Goal: Communication & Community: Answer question/provide support

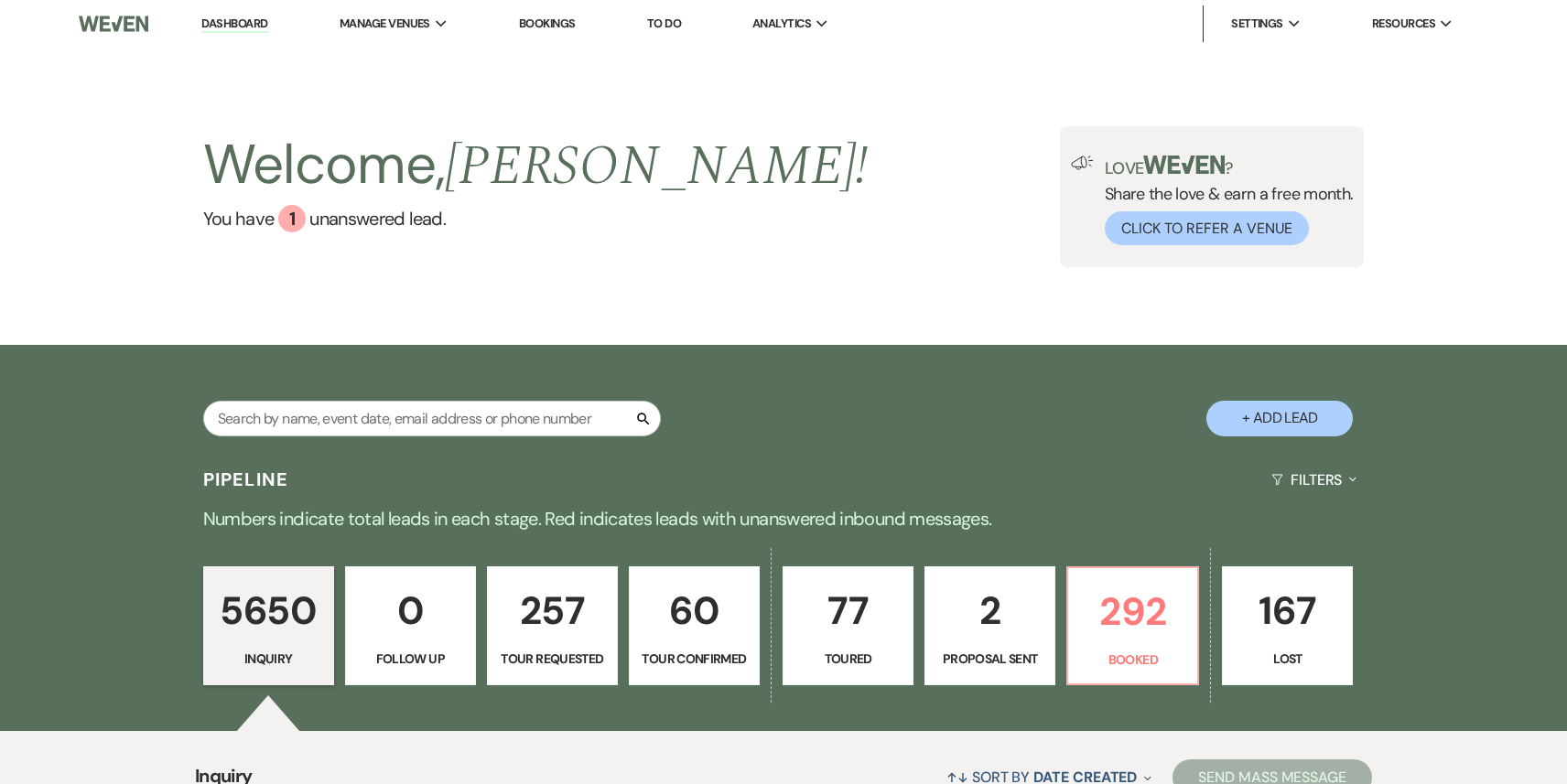
click at [689, 613] on p "60" at bounding box center [694, 610] width 107 height 61
select select "4"
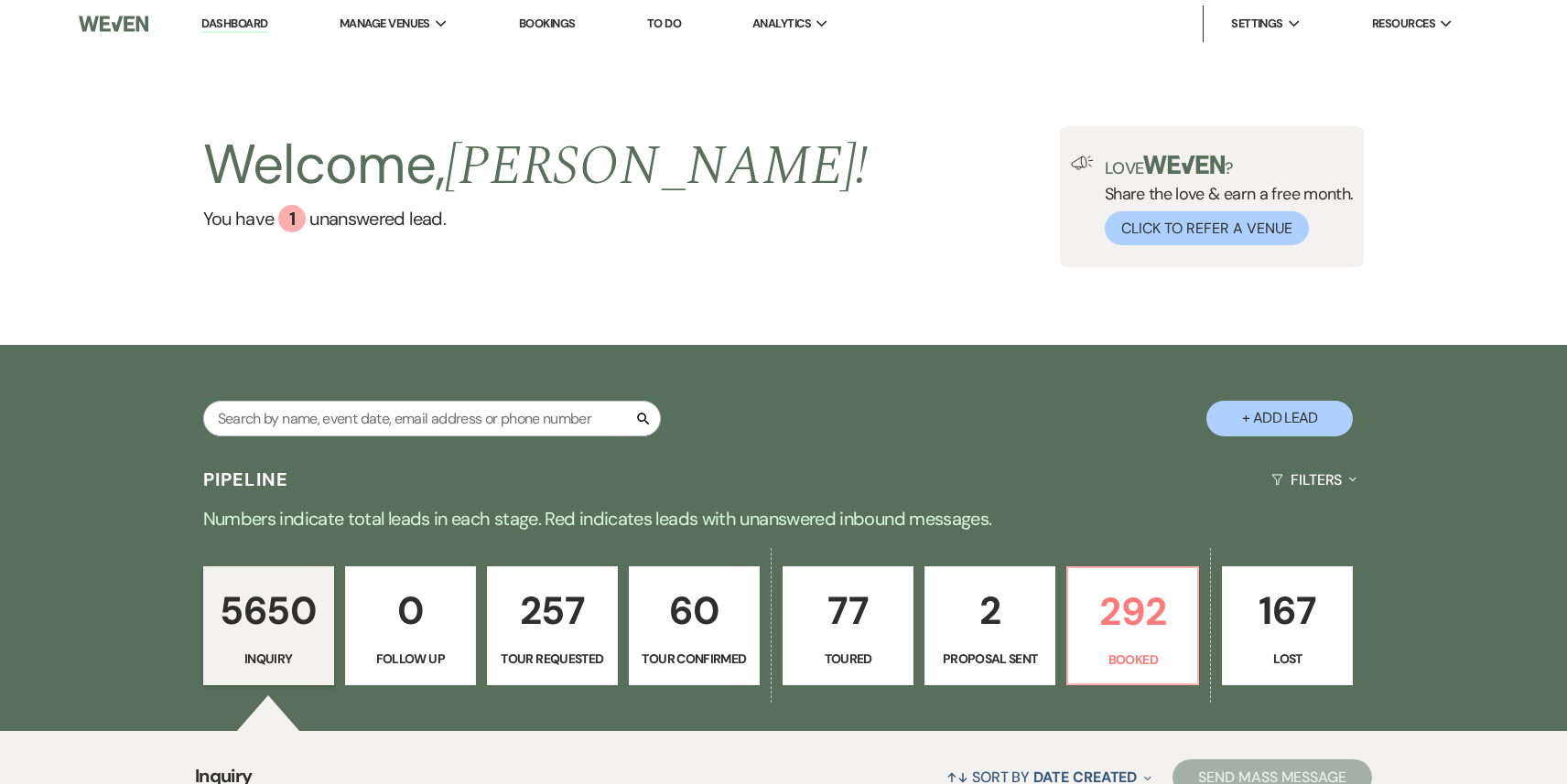
select select "4"
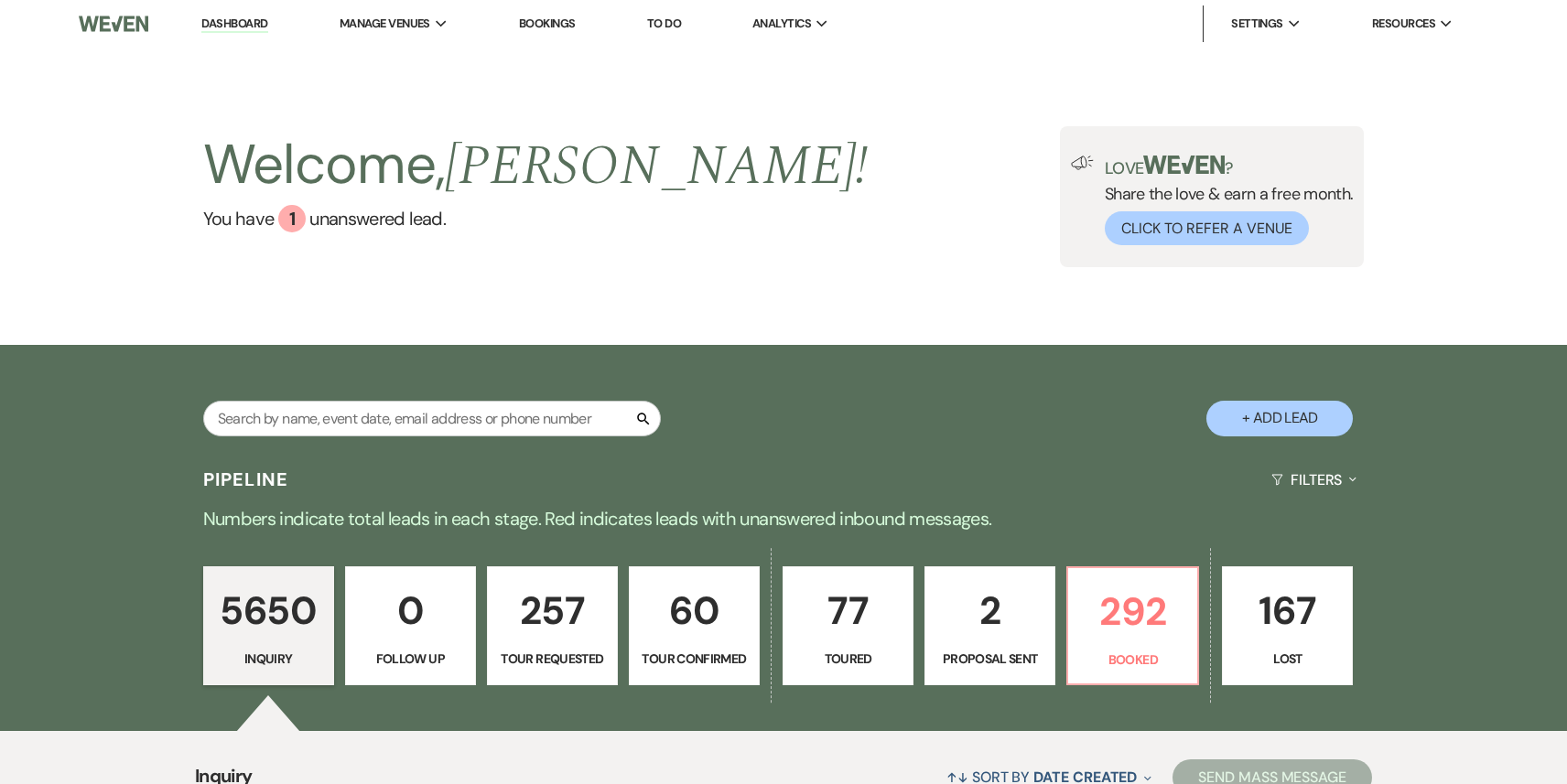
select select "4"
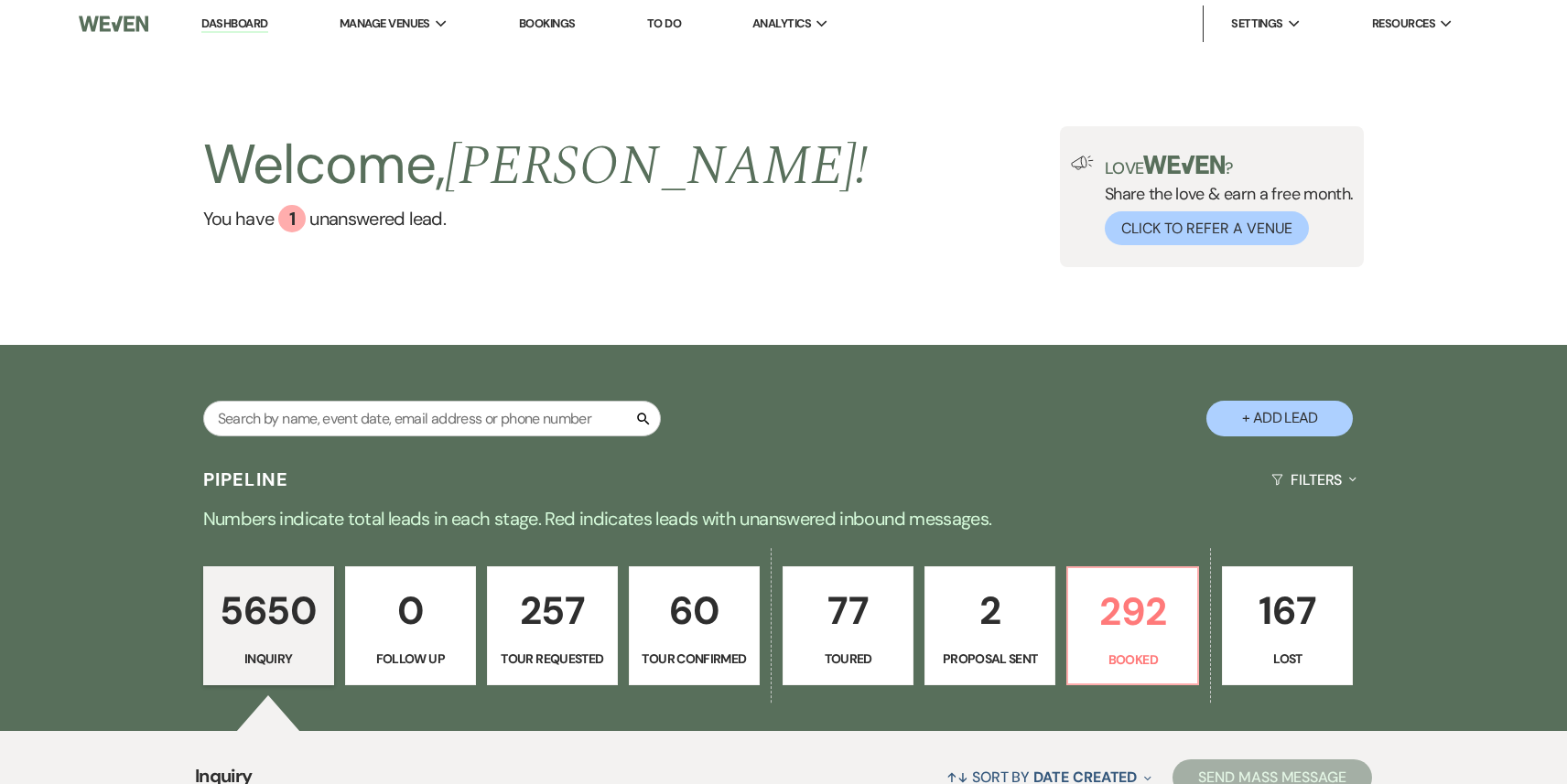
select select "4"
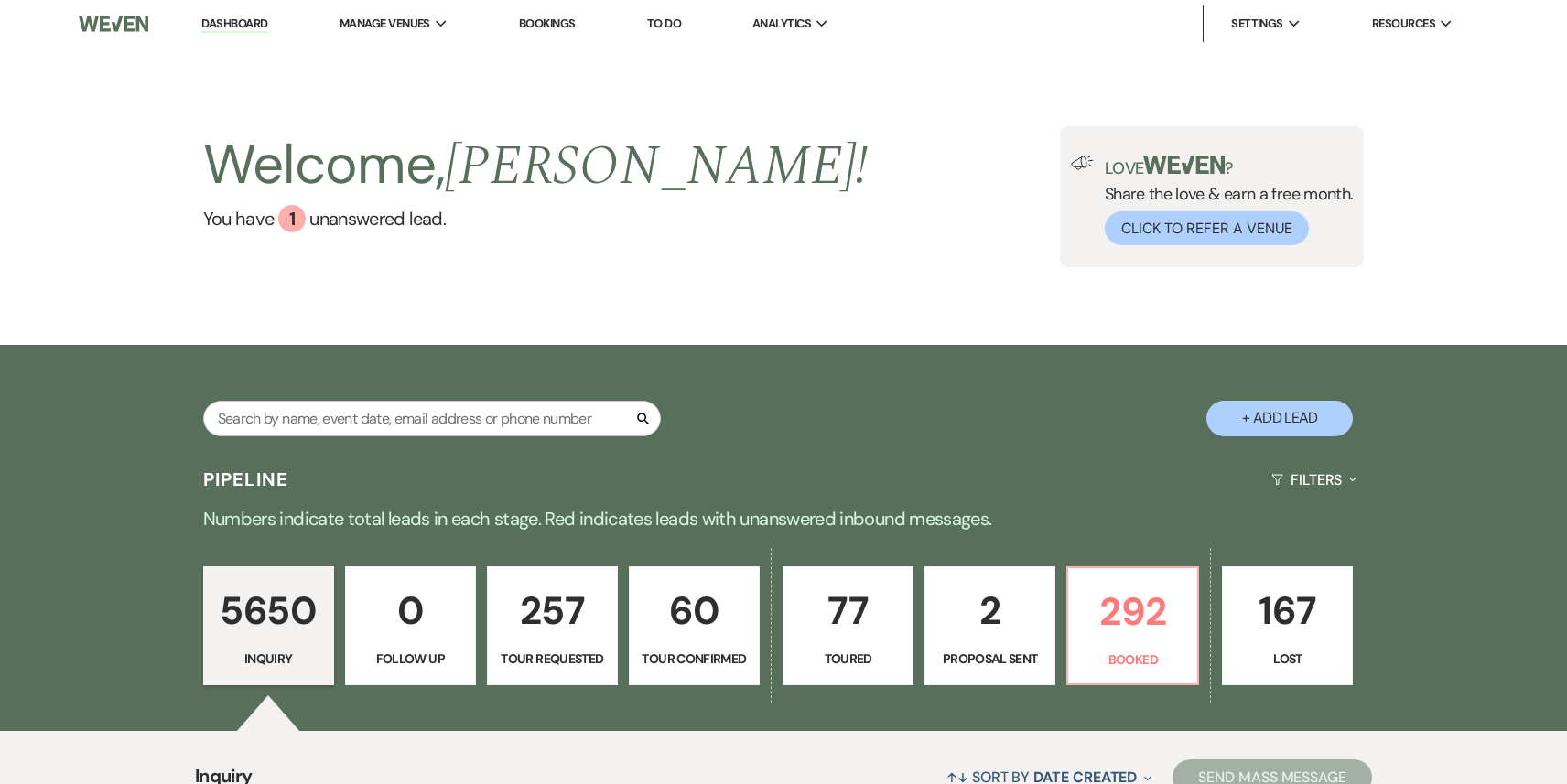
select select "4"
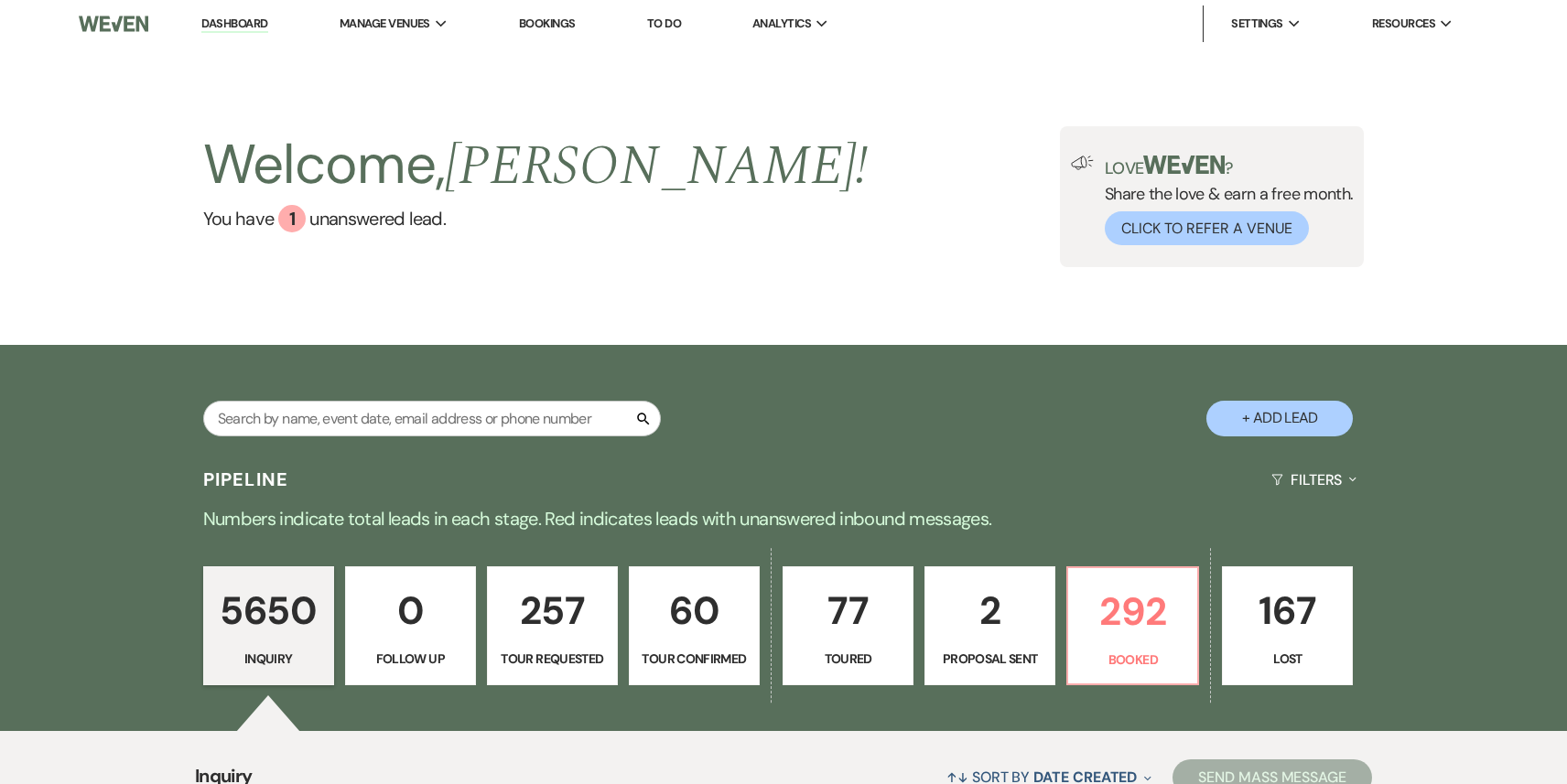
select select "4"
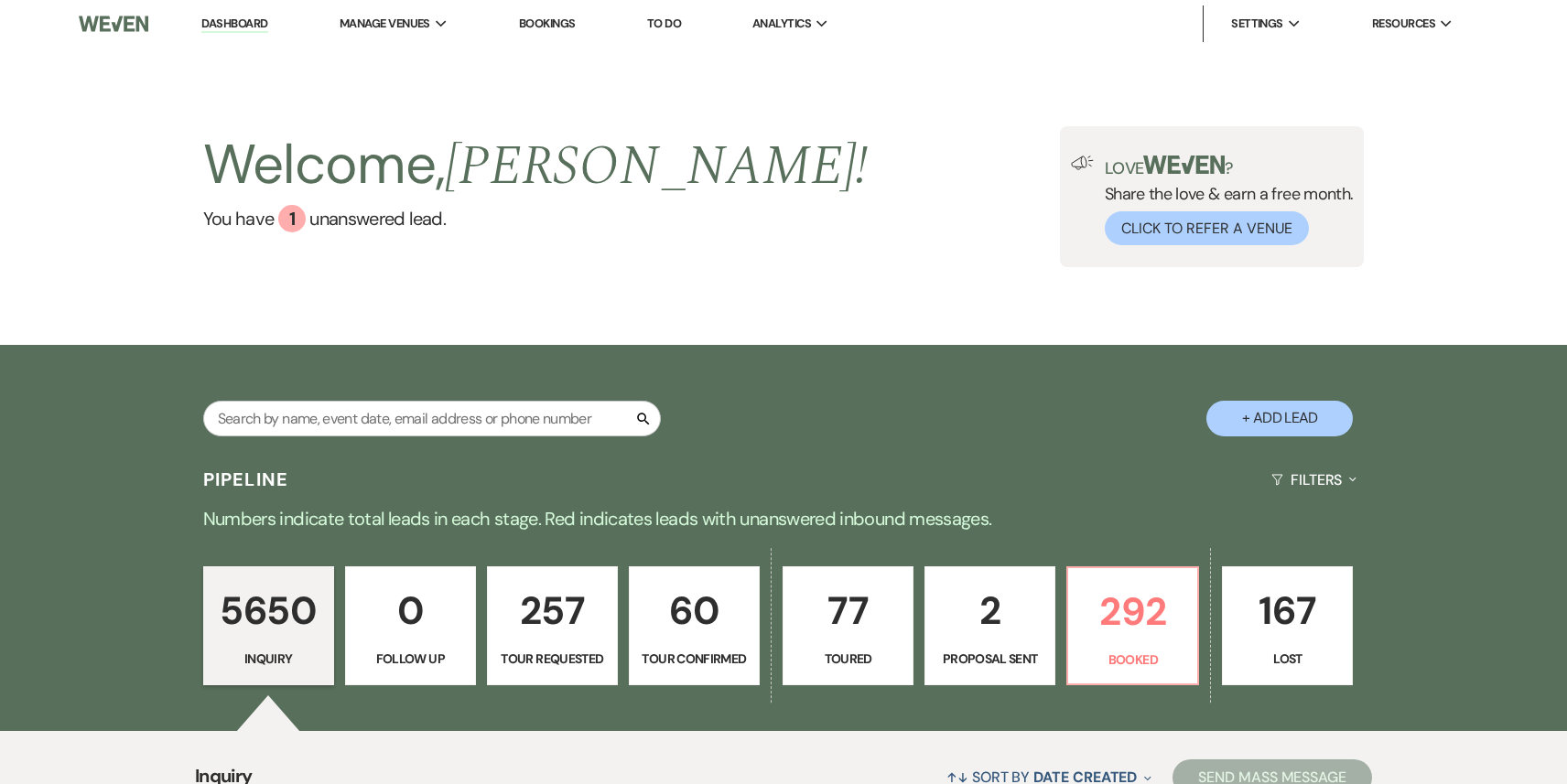
select select "4"
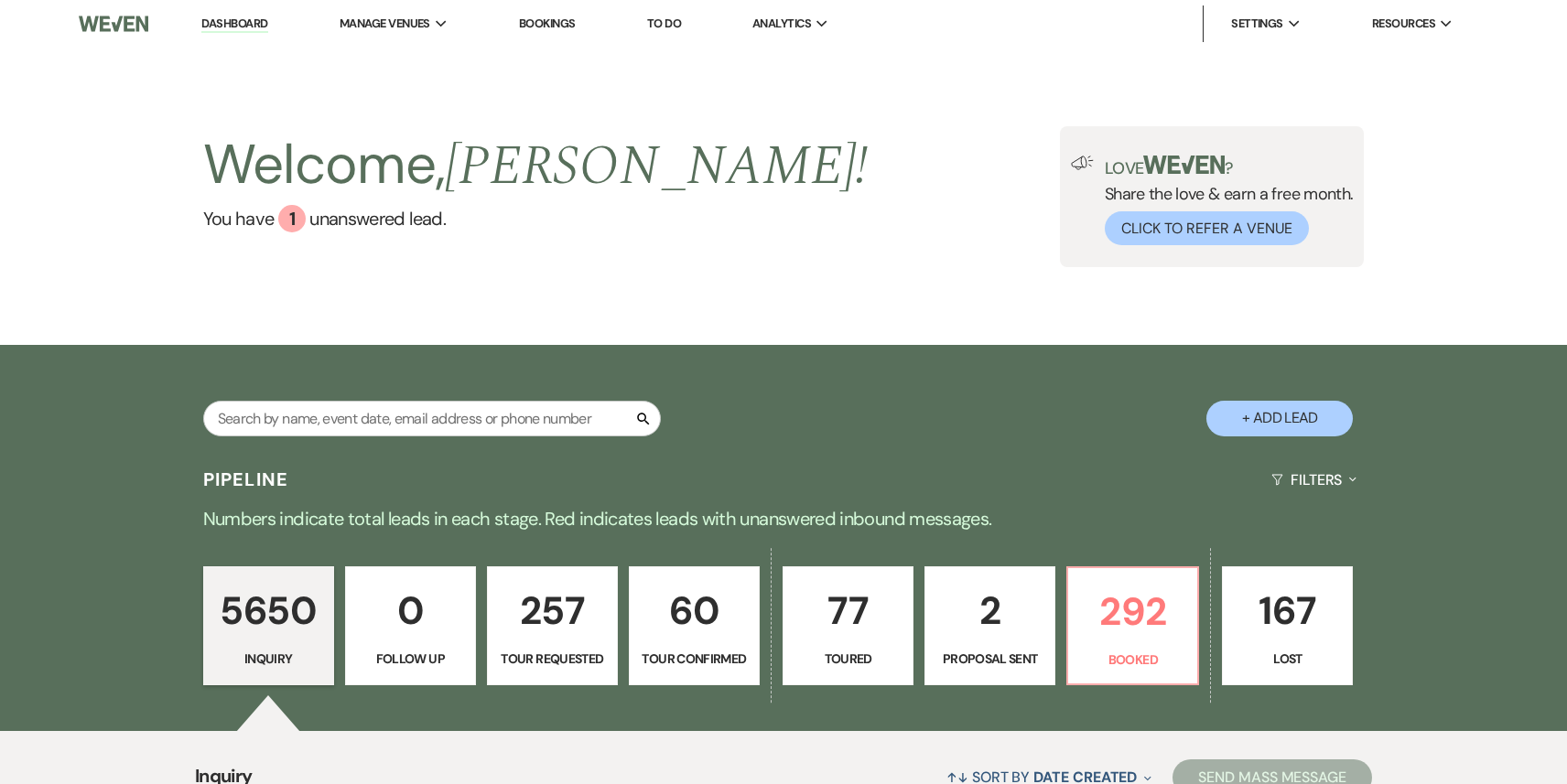
select select "4"
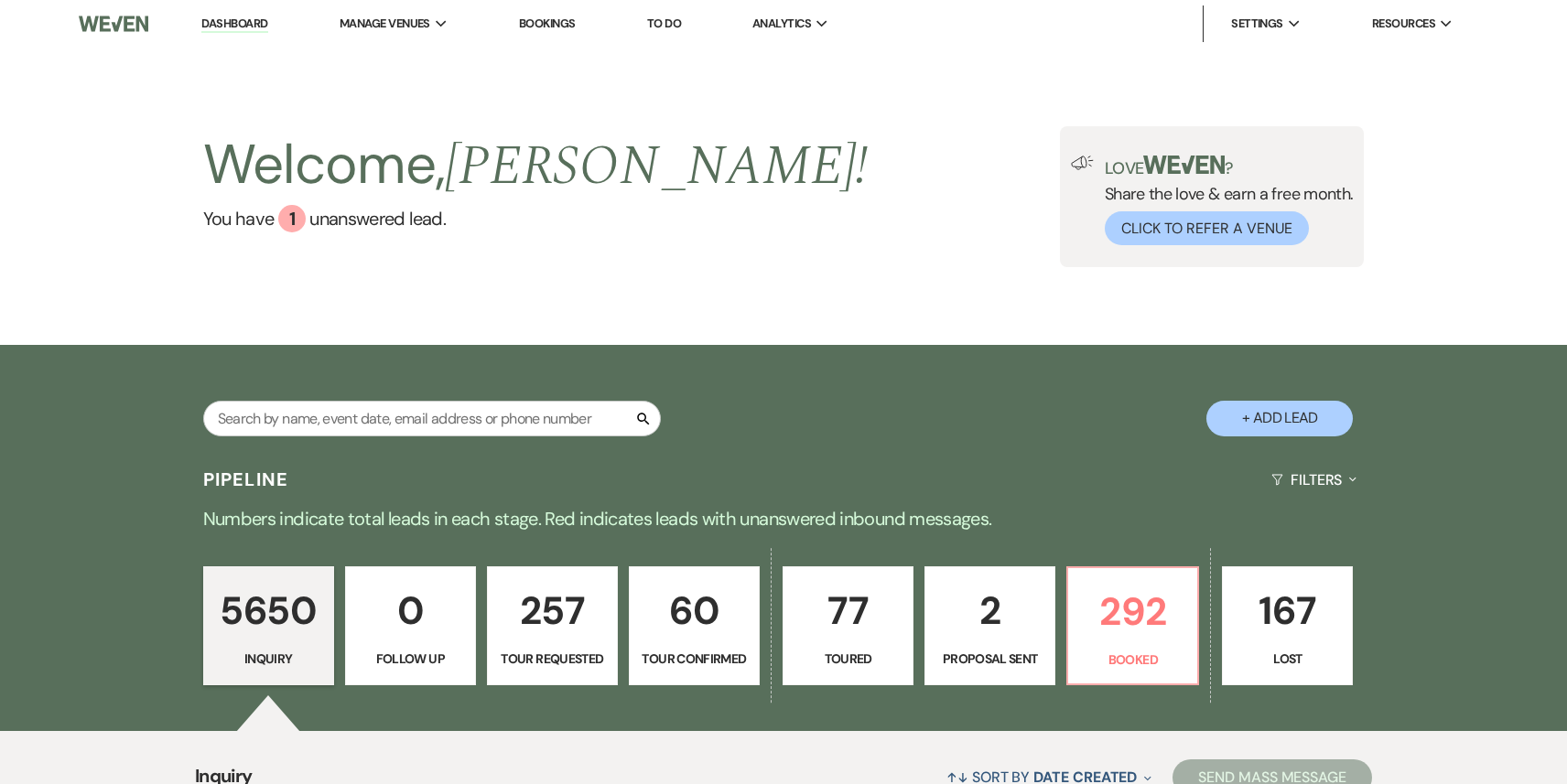
select select "4"
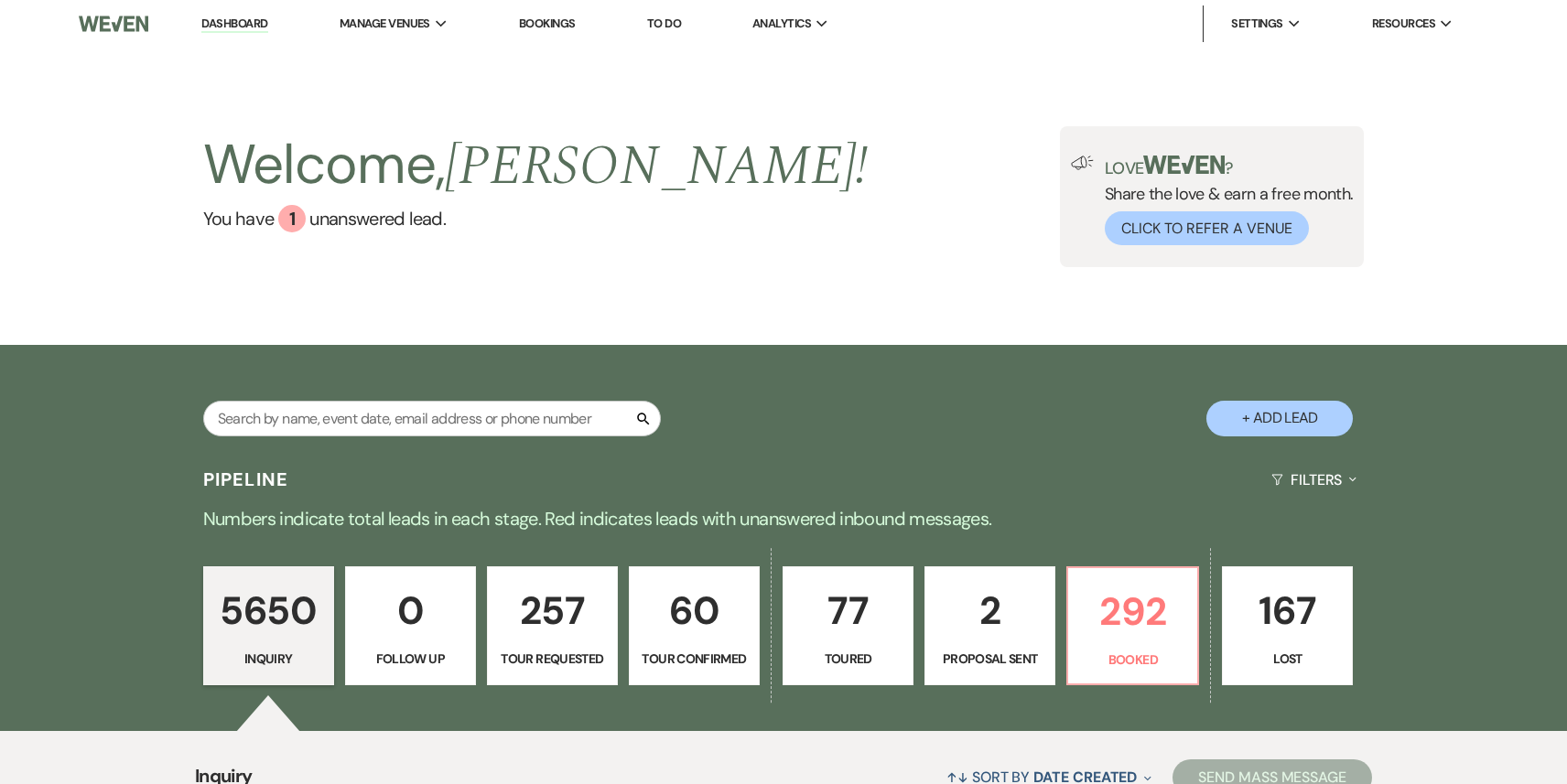
select select "4"
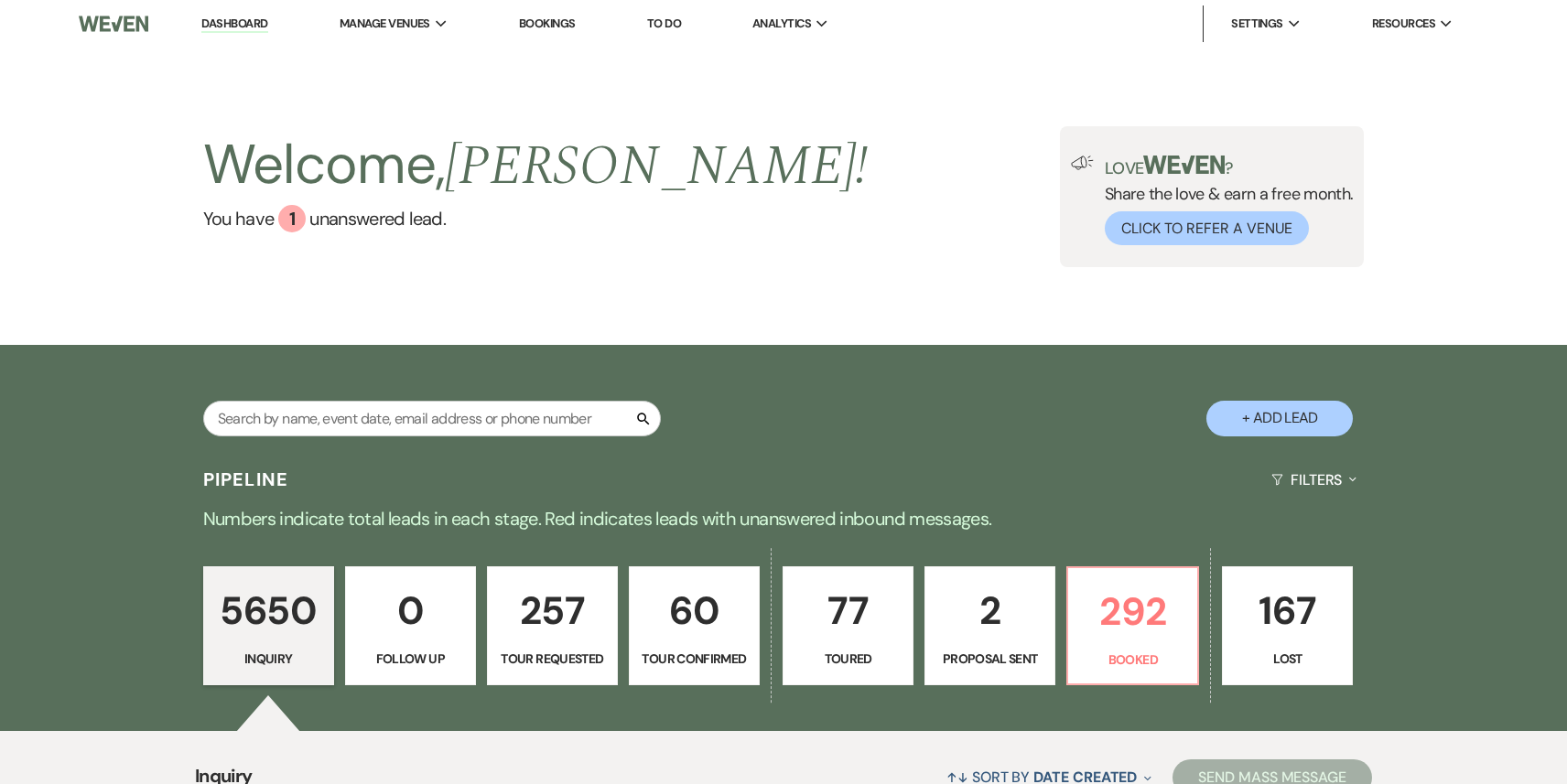
select select "4"
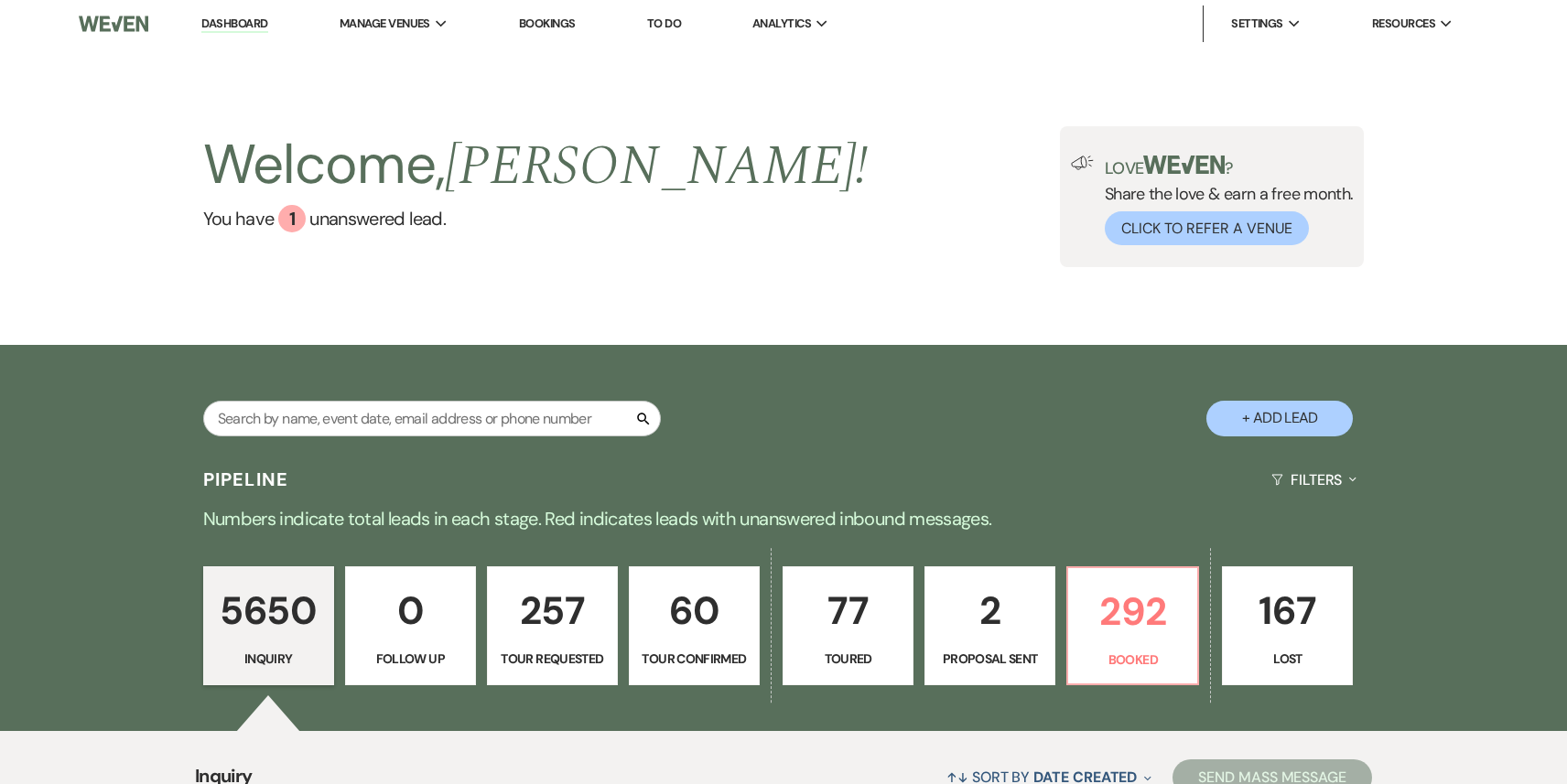
select select "4"
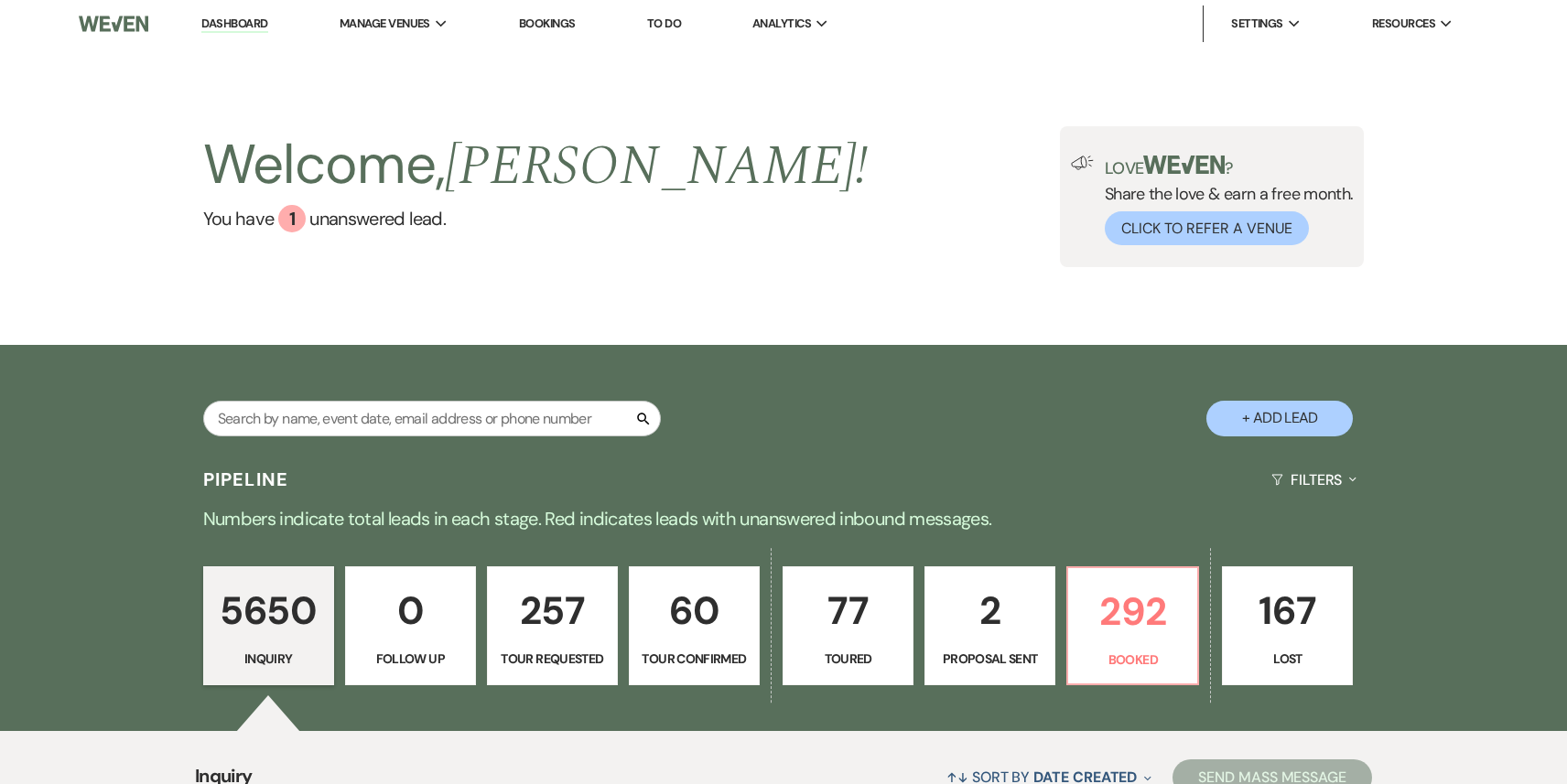
select select "4"
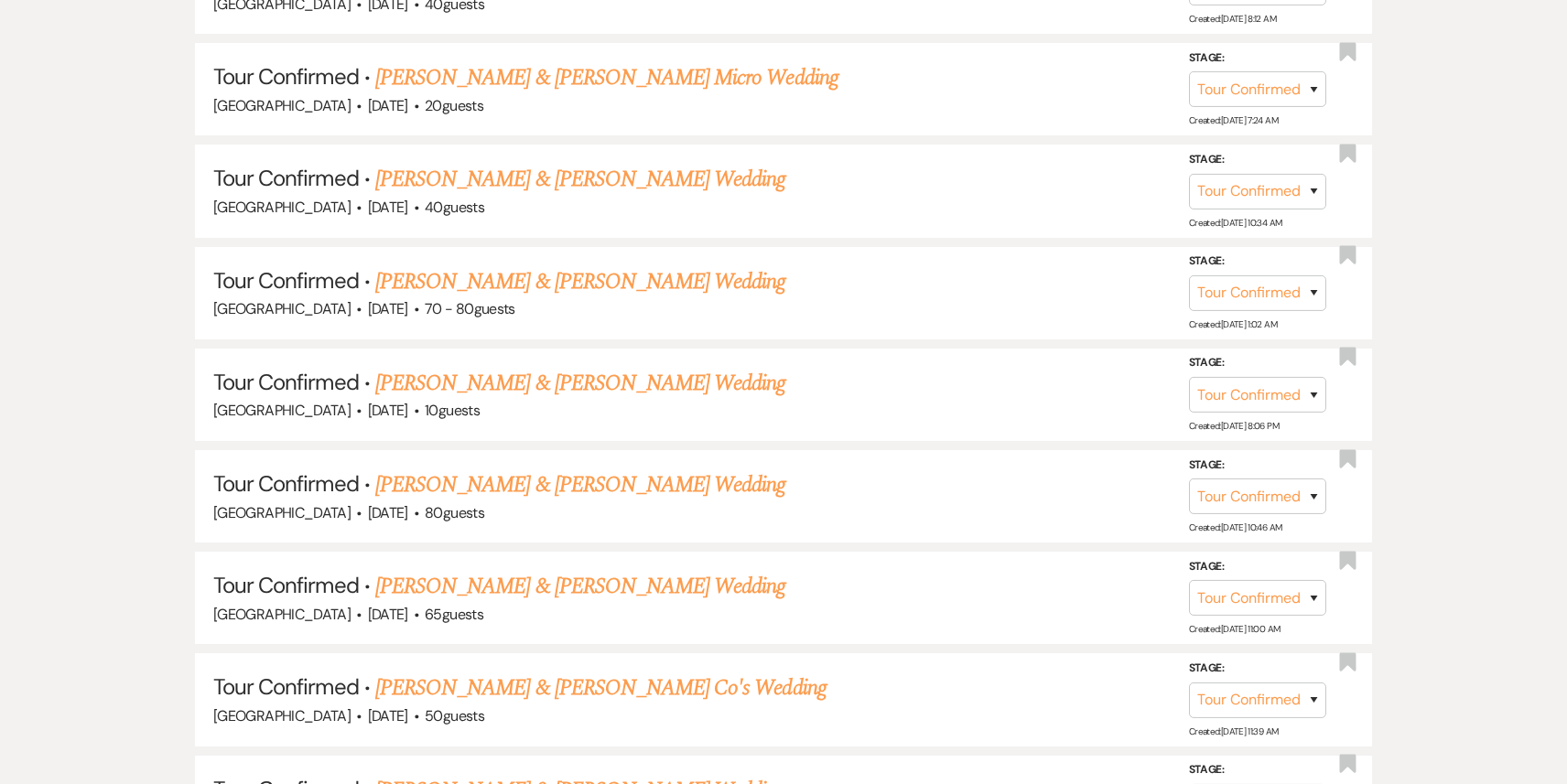
scroll to position [1444, 0]
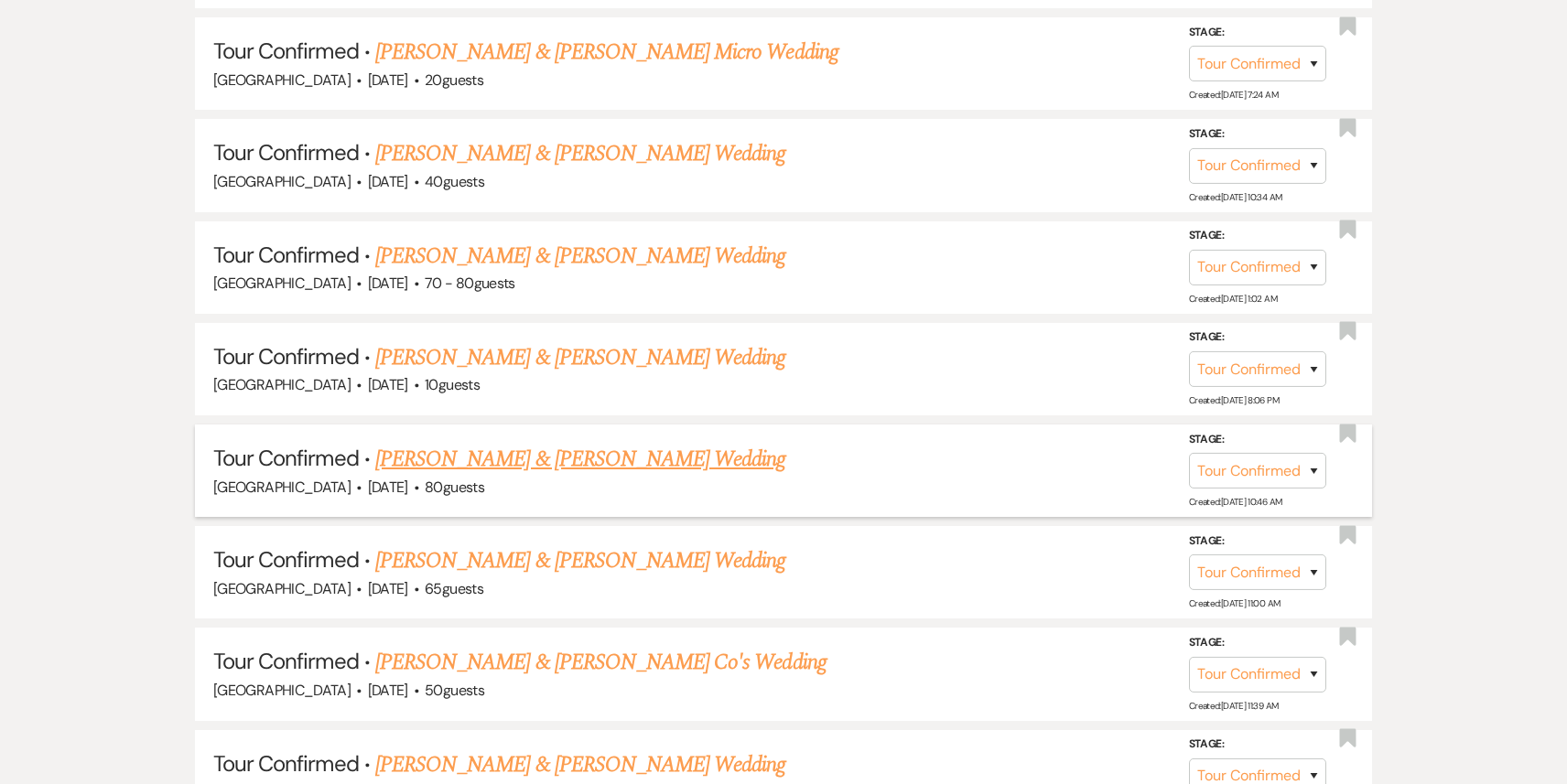
click at [647, 444] on link "[PERSON_NAME] & [PERSON_NAME] Wedding" at bounding box center [580, 459] width 410 height 33
select select "4"
select select "5"
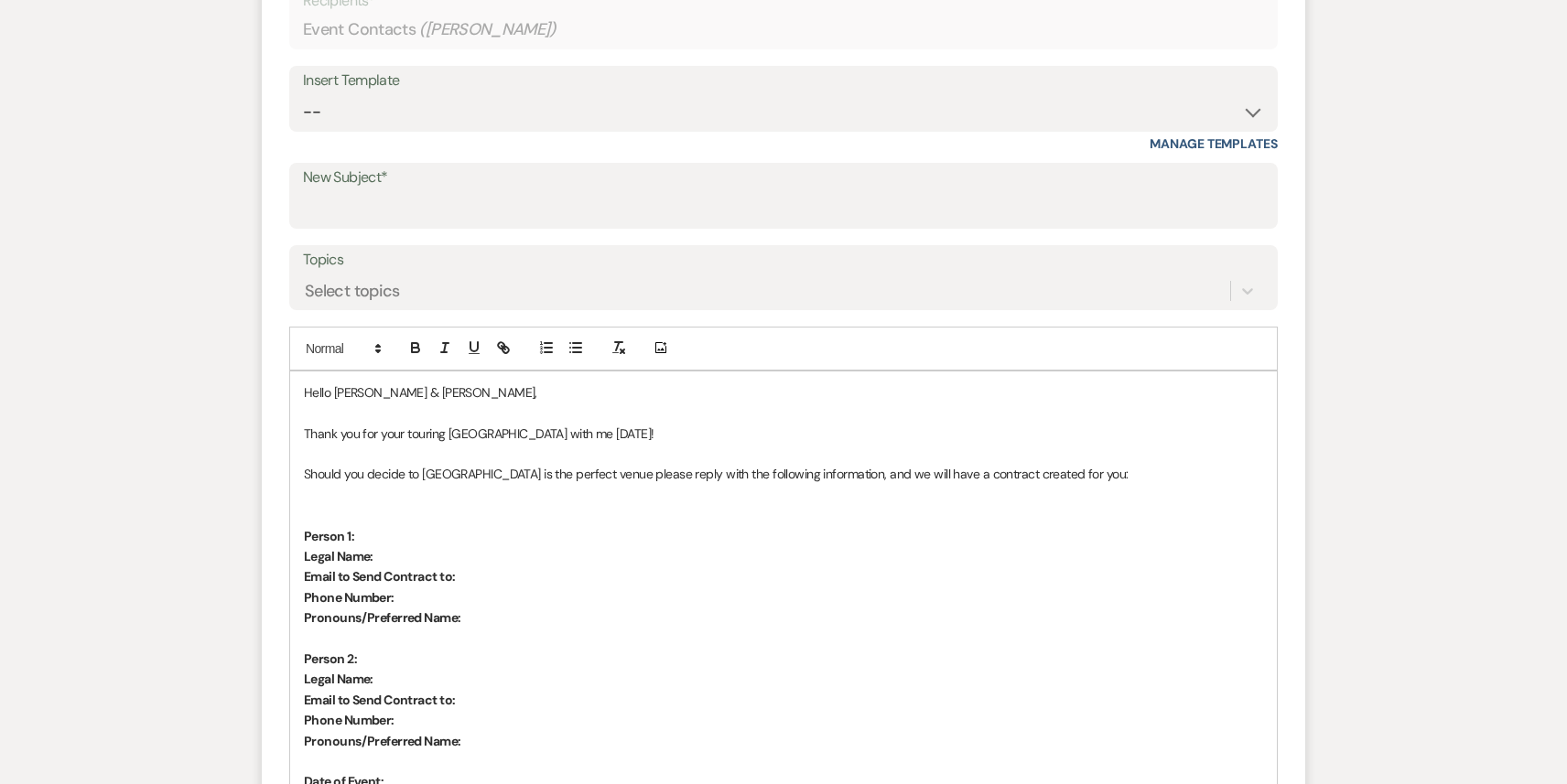
scroll to position [739, 0]
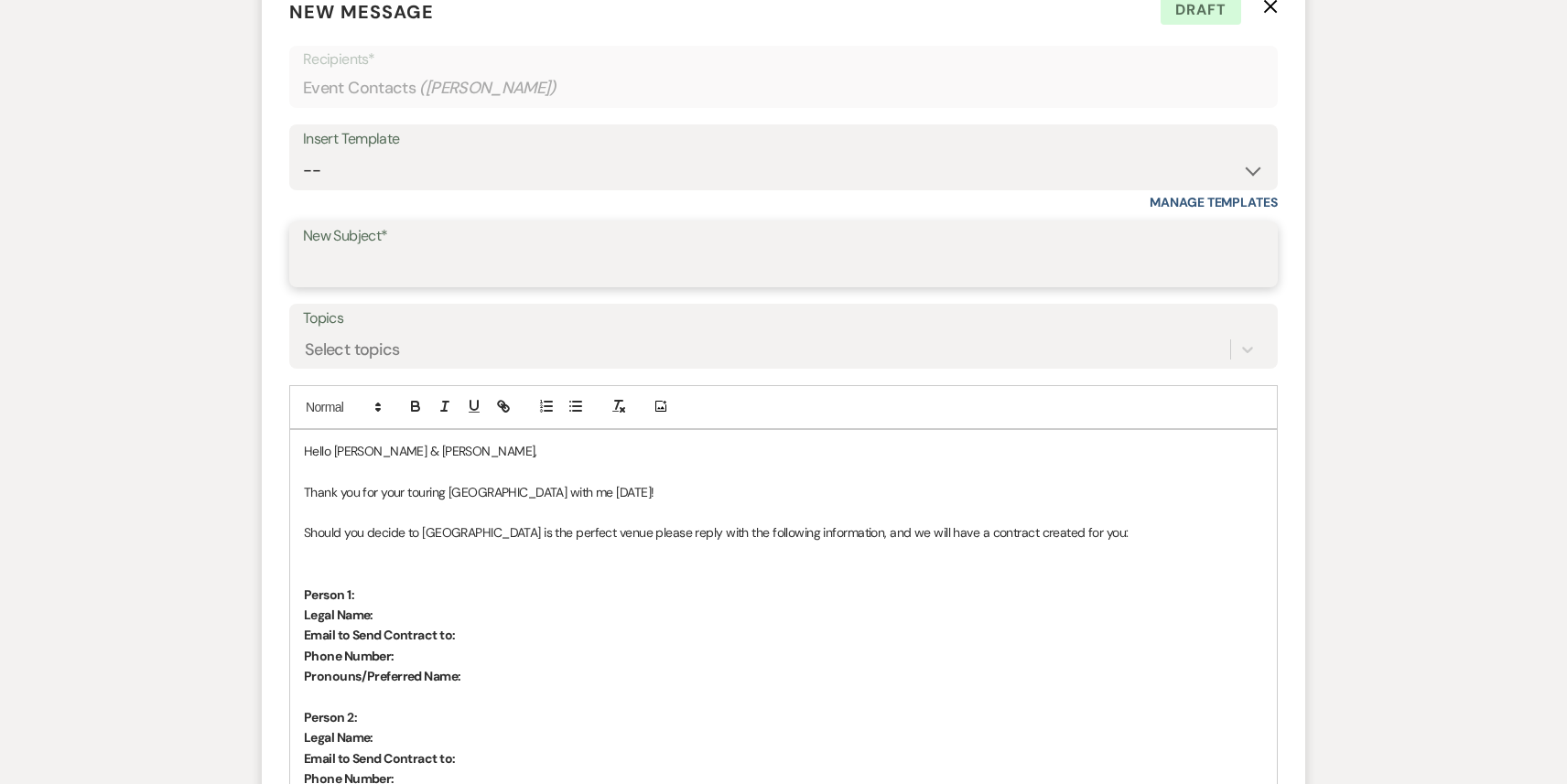
click at [447, 255] on input "New Subject*" at bounding box center [784, 267] width 961 height 36
type input "Site Visit Follow Up"
click at [640, 502] on p at bounding box center [784, 511] width 959 height 20
click at [645, 491] on p "Thank you for your touring [GEOGRAPHIC_DATA] with me [DATE]!" at bounding box center [784, 491] width 959 height 20
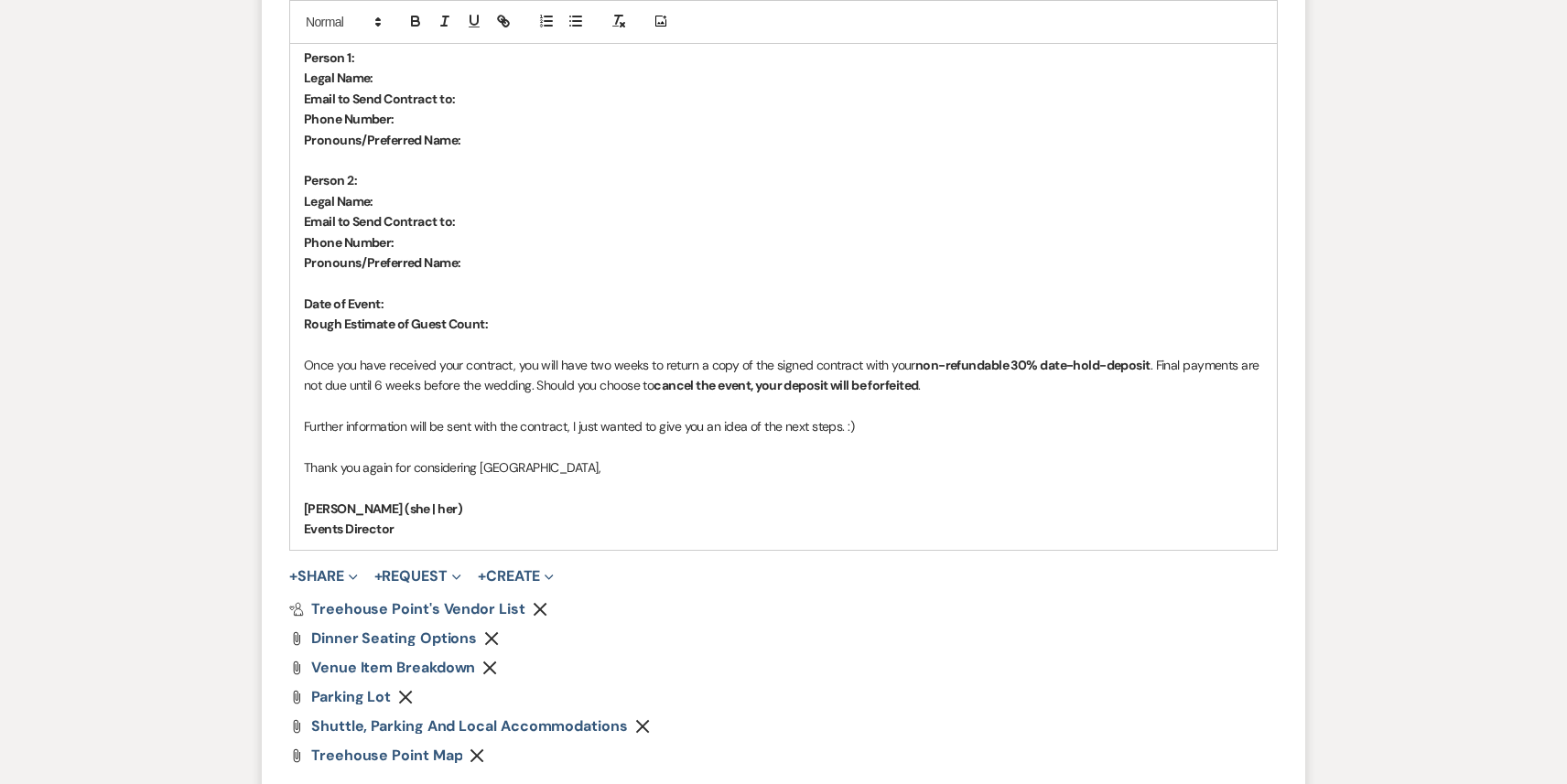
scroll to position [1597, 0]
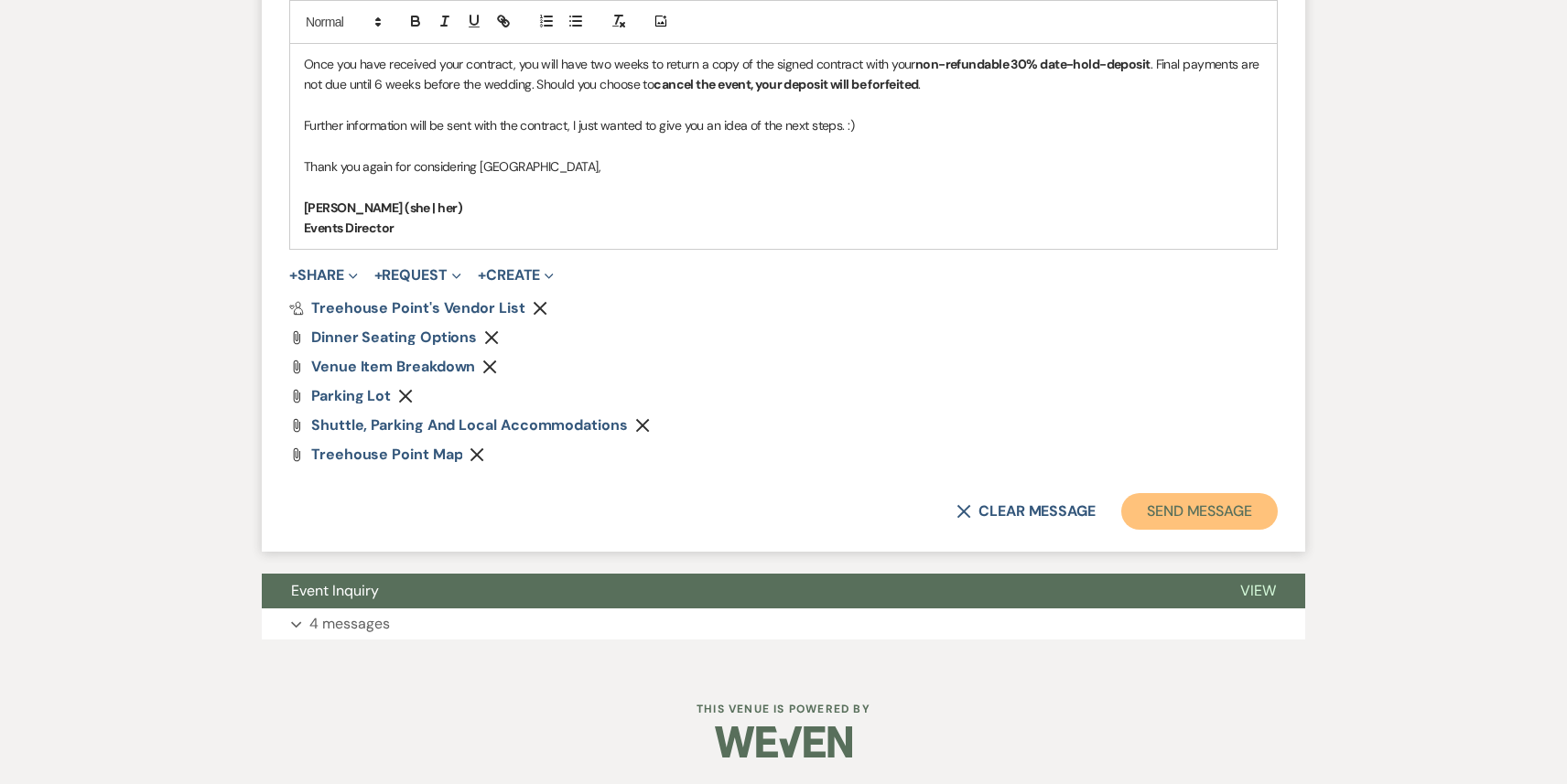
click at [1166, 522] on button "Send Message" at bounding box center [1199, 511] width 157 height 37
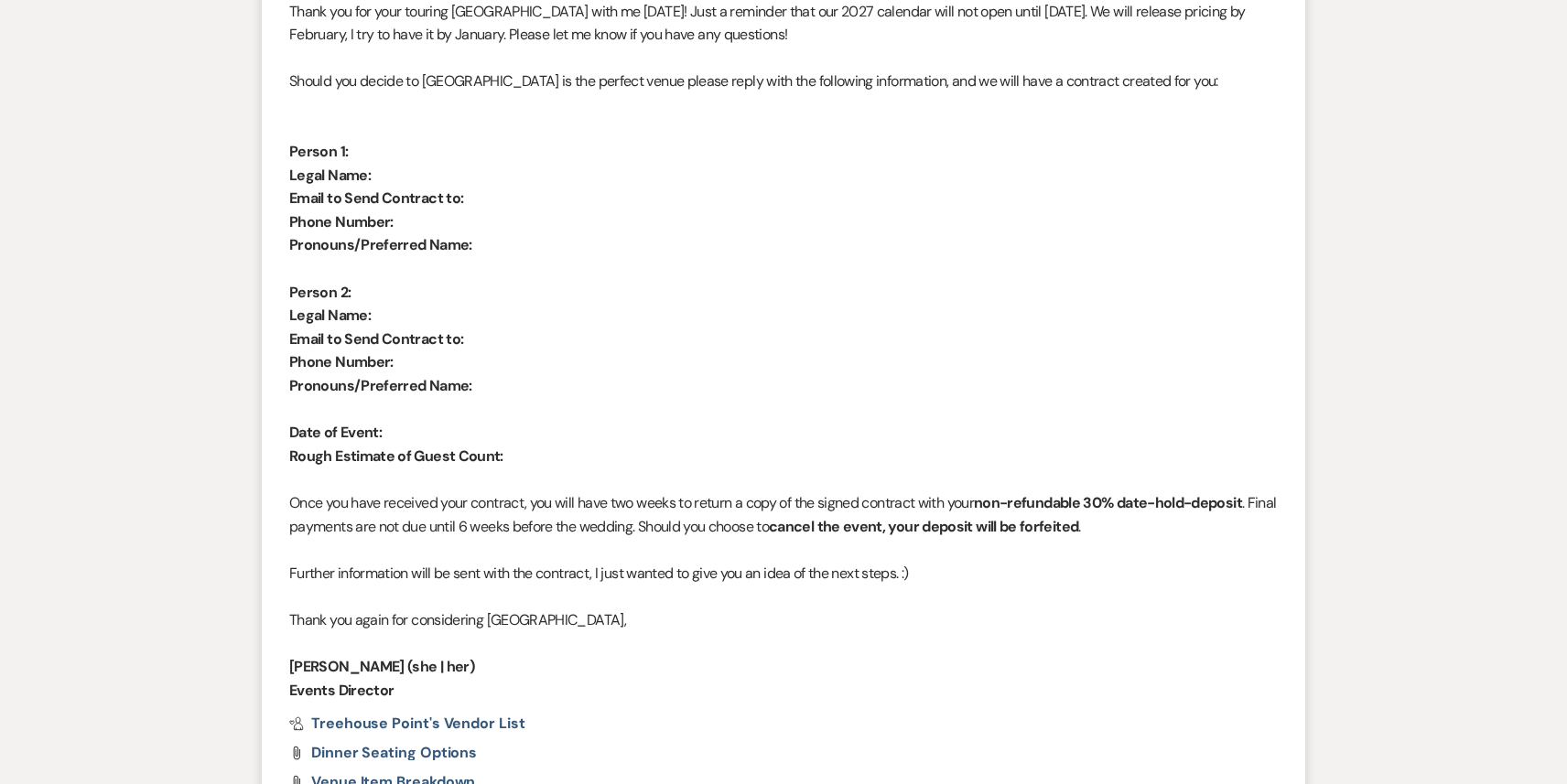
scroll to position [0, 0]
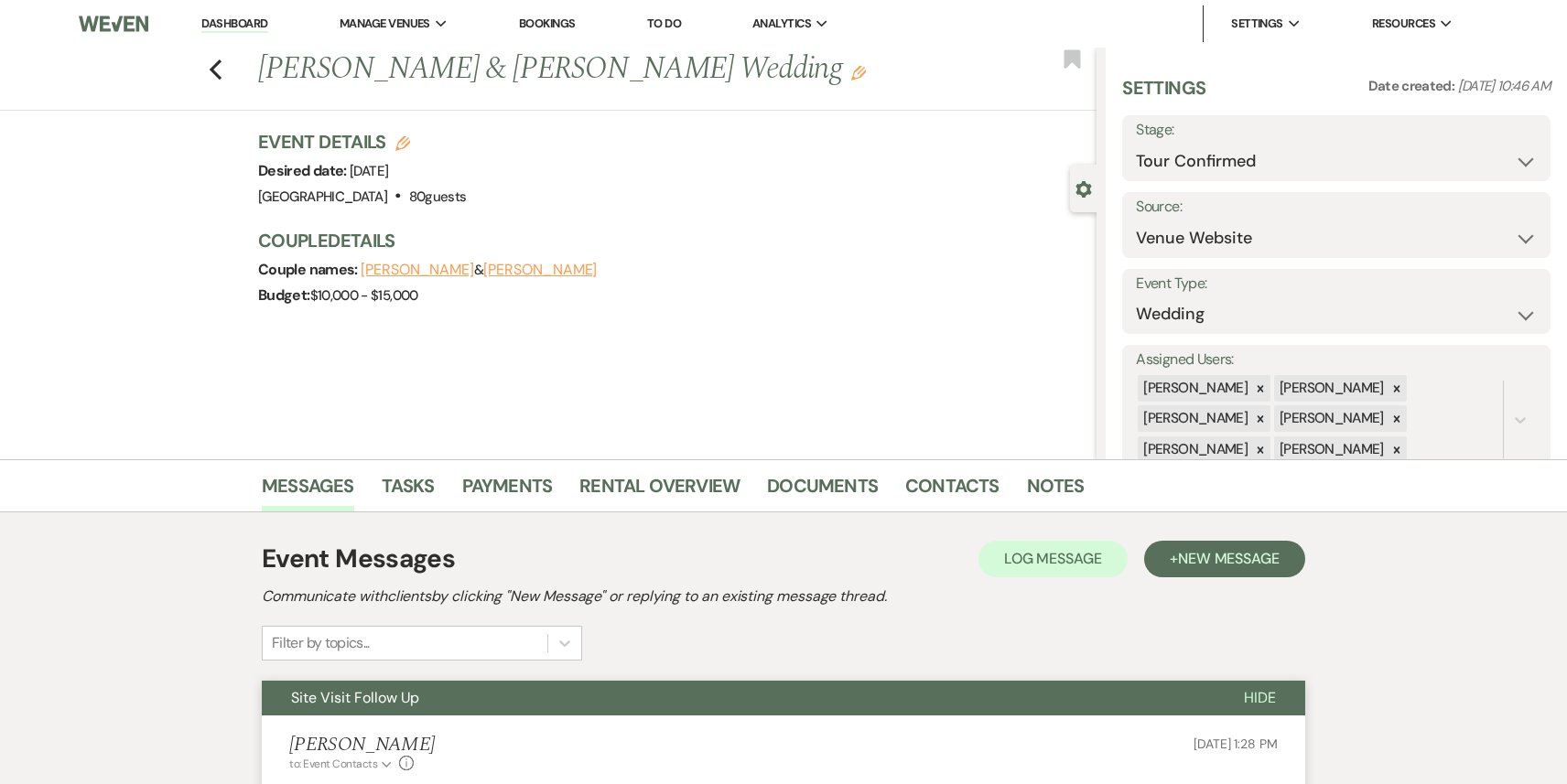
click at [1205, 182] on div "Settings Date created: [DATE] 10:46 AM Stage: Inquiry Follow Up Tour Requested …" at bounding box center [1336, 271] width 428 height 392
click at [1217, 147] on select "Inquiry Follow Up Tour Requested Tour Confirmed Toured Proposal Sent Booked Lost" at bounding box center [1335, 161] width 401 height 36
select select "5"
click at [1135, 143] on select "Inquiry Follow Up Tour Requested Tour Confirmed Toured Proposal Sent Booked Lost" at bounding box center [1335, 161] width 401 height 36
click at [1500, 153] on button "Save" at bounding box center [1505, 147] width 91 height 37
